Goal: Browse casually

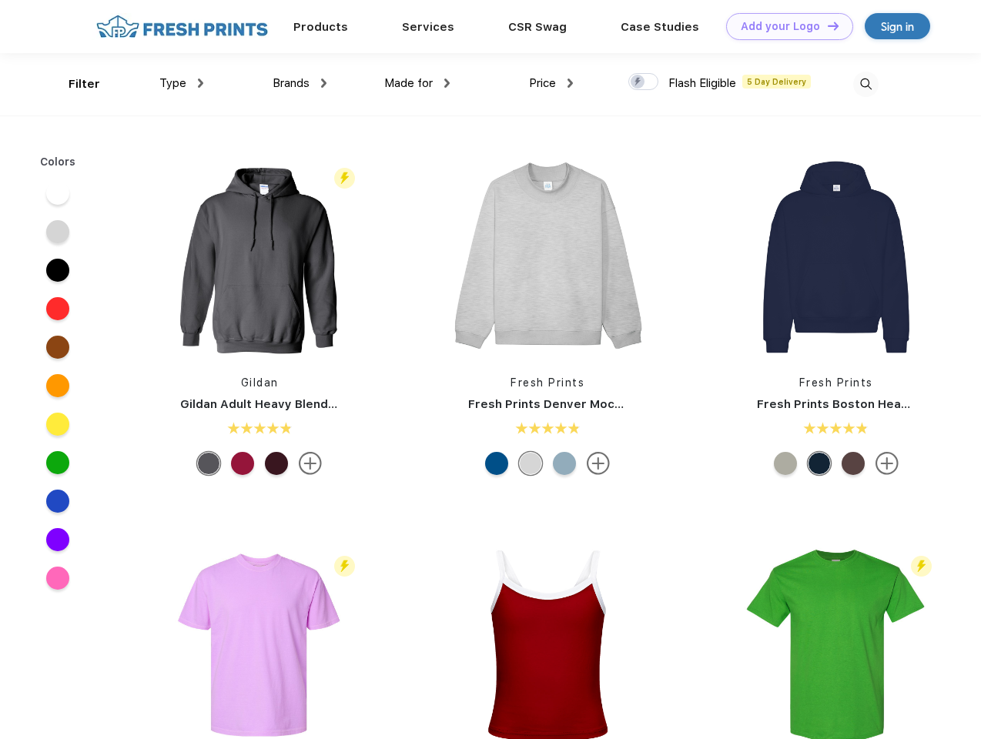
click at [784, 26] on link "Add your Logo Design Tool" at bounding box center [789, 26] width 127 height 27
click at [0, 0] on div "Design Tool" at bounding box center [0, 0] width 0 height 0
click at [826, 25] on link "Add your Logo Design Tool" at bounding box center [789, 26] width 127 height 27
click at [74, 84] on div "Filter" at bounding box center [85, 84] width 32 height 18
click at [182, 83] on span "Type" at bounding box center [172, 83] width 27 height 14
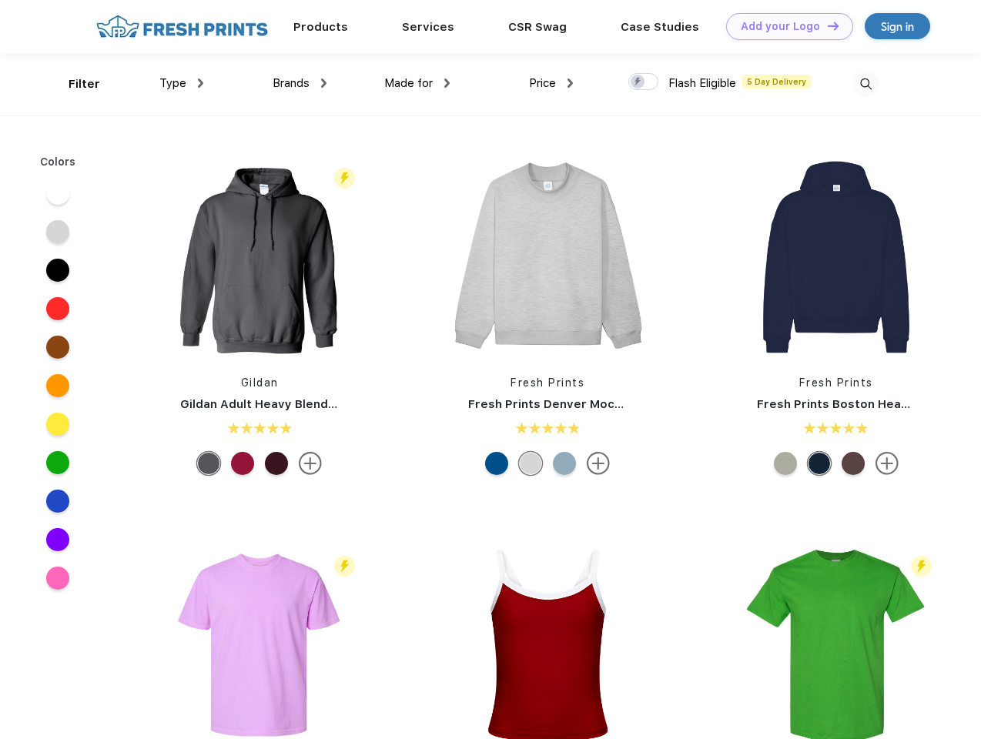
click at [300, 83] on span "Brands" at bounding box center [291, 83] width 37 height 14
click at [417, 83] on span "Made for" at bounding box center [408, 83] width 49 height 14
click at [551, 83] on span "Price" at bounding box center [542, 83] width 27 height 14
click at [644, 82] on div at bounding box center [643, 81] width 30 height 17
click at [638, 82] on input "checkbox" at bounding box center [633, 77] width 10 height 10
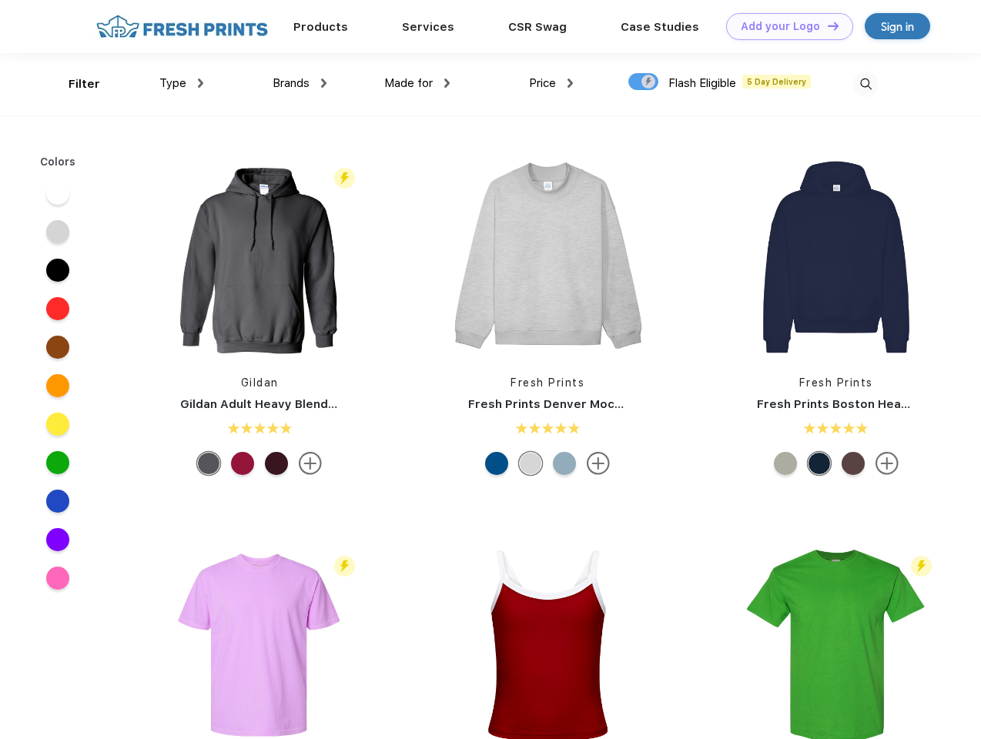
click at [866, 84] on img at bounding box center [865, 84] width 25 height 25
